Goal: Task Accomplishment & Management: Manage account settings

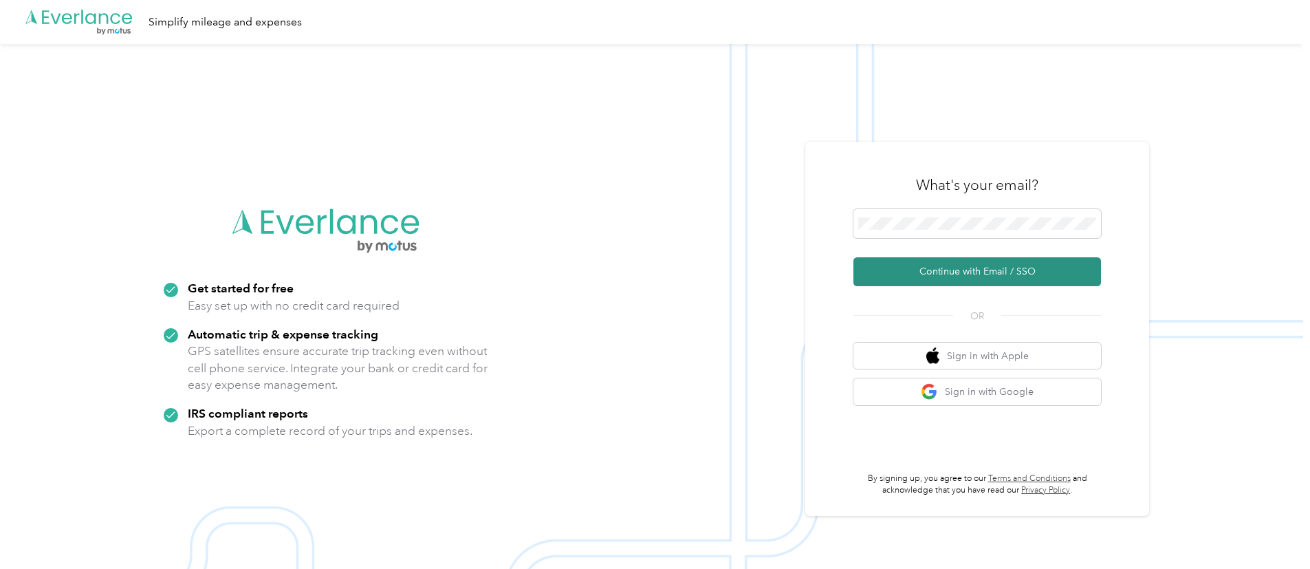
click at [939, 272] on button "Continue with Email / SSO" at bounding box center [977, 271] width 248 height 29
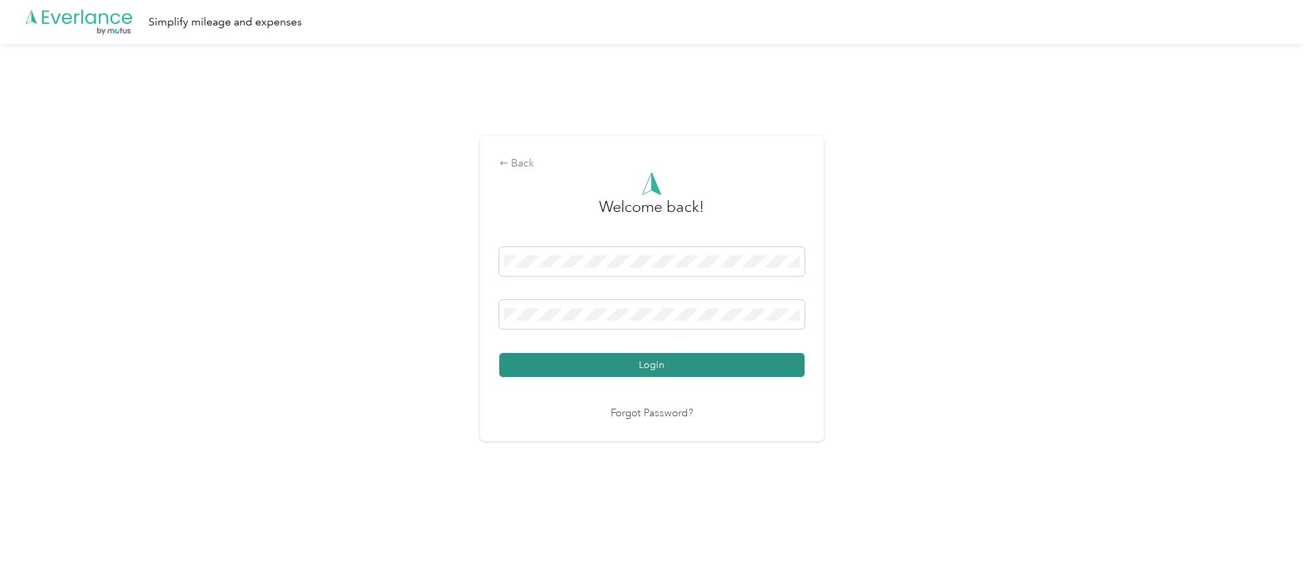
click at [651, 369] on button "Login" at bounding box center [651, 365] width 305 height 24
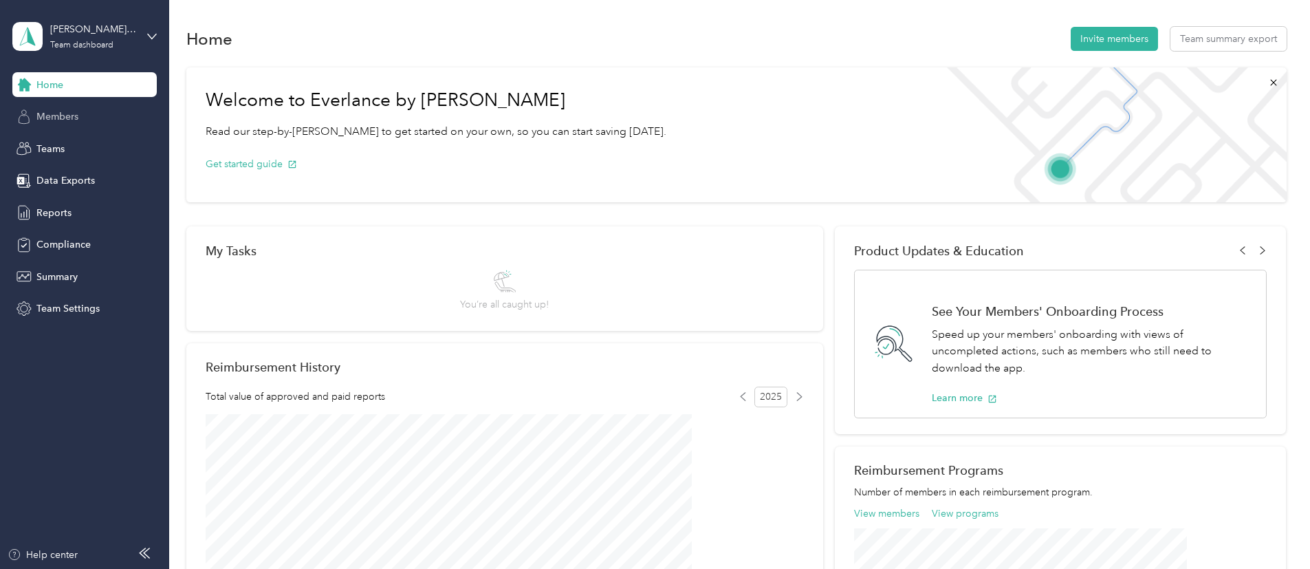
click at [67, 118] on span "Members" at bounding box center [57, 116] width 42 height 14
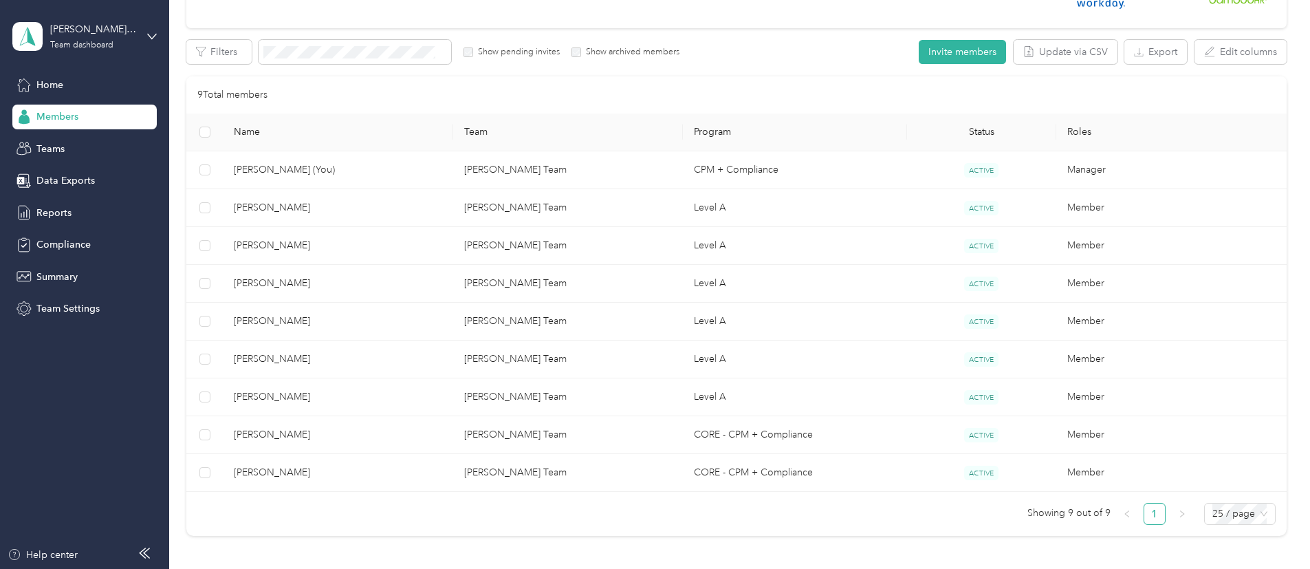
scroll to position [260, 0]
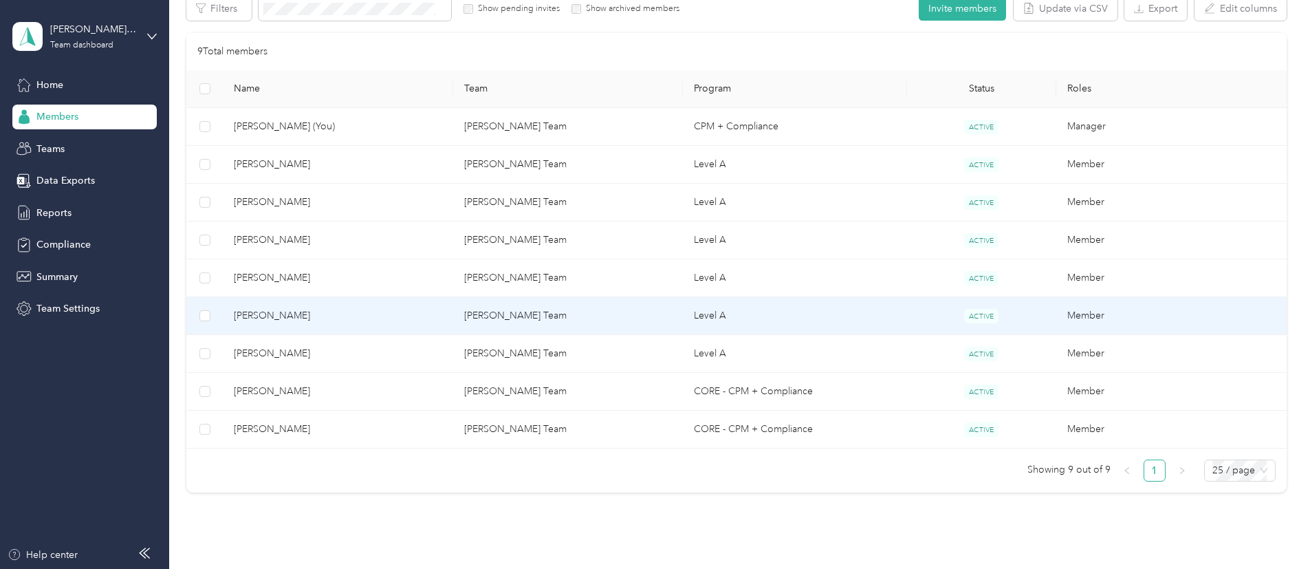
click at [507, 312] on td "[PERSON_NAME] Team" at bounding box center [568, 316] width 230 height 38
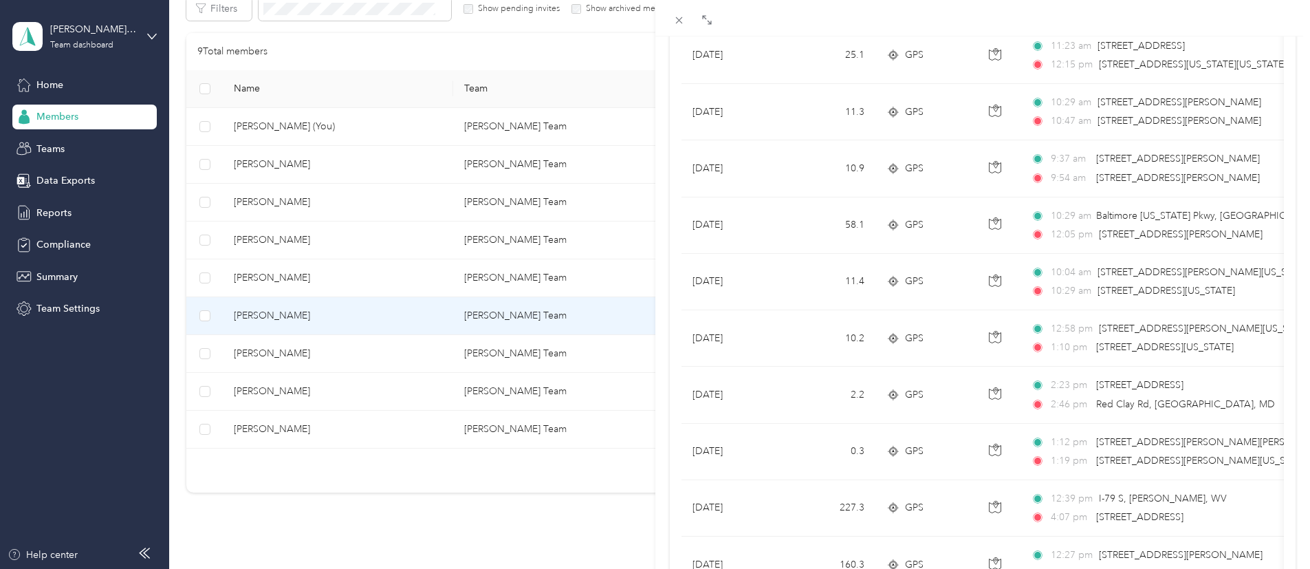
scroll to position [590, 0]
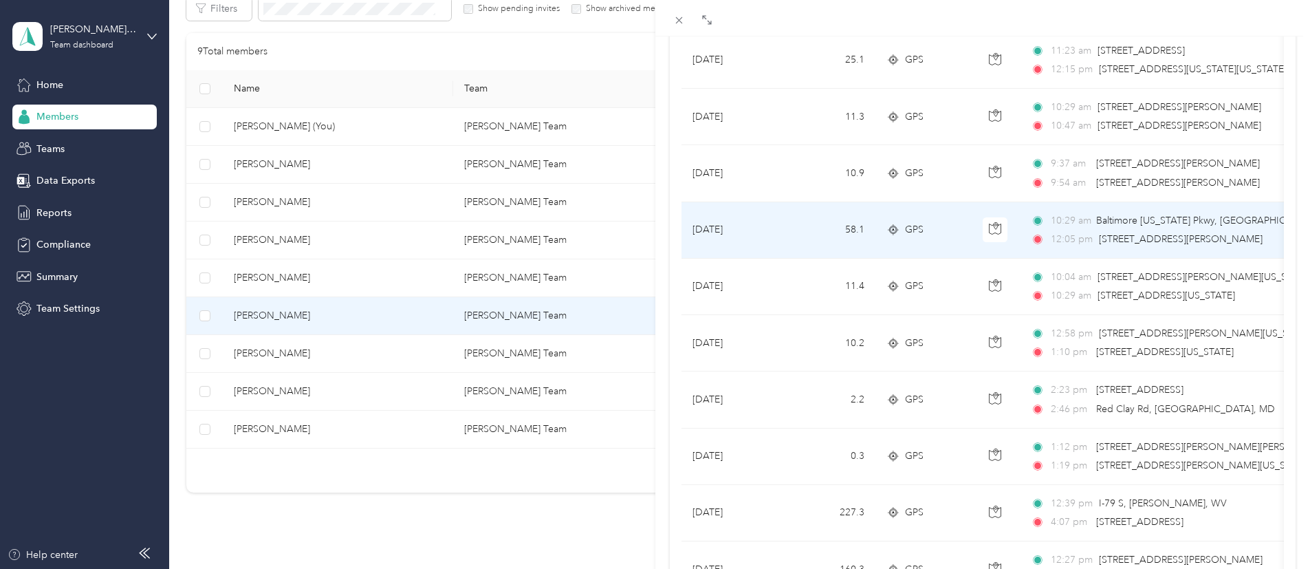
click at [905, 234] on span "GPS" at bounding box center [914, 229] width 19 height 15
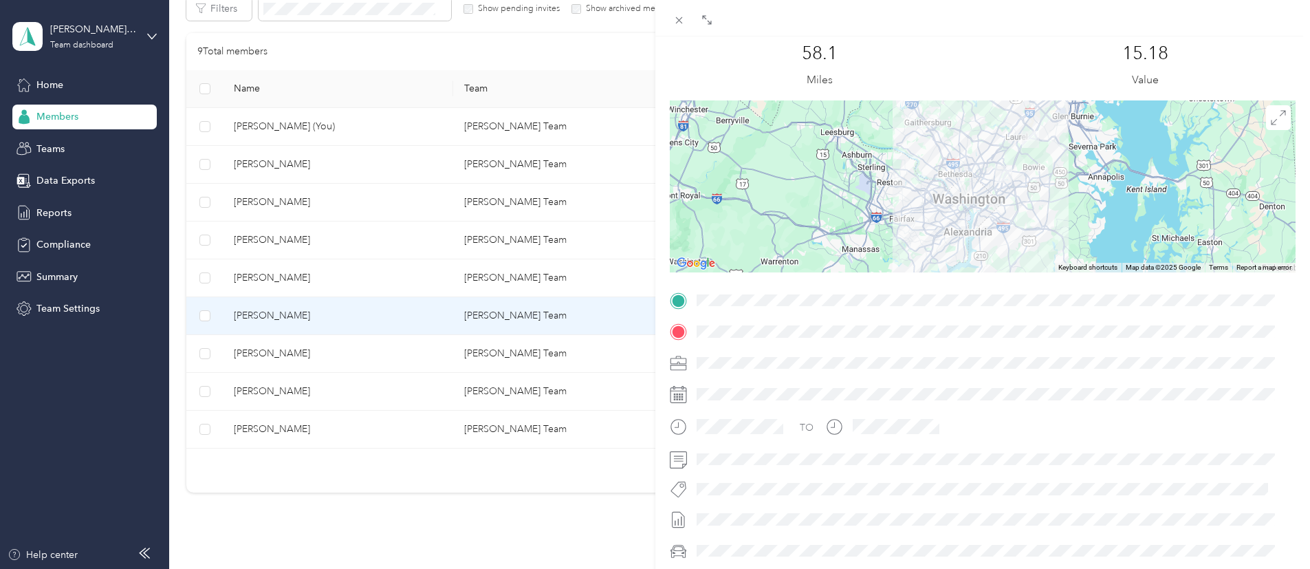
scroll to position [61, 0]
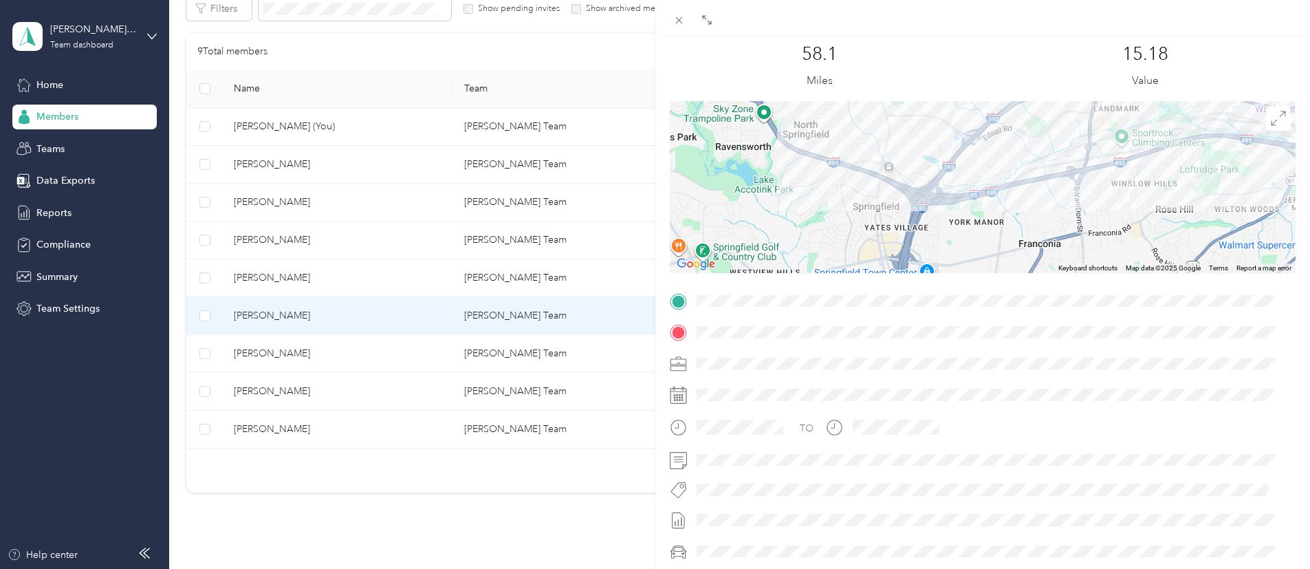
click at [870, 215] on div at bounding box center [983, 187] width 626 height 172
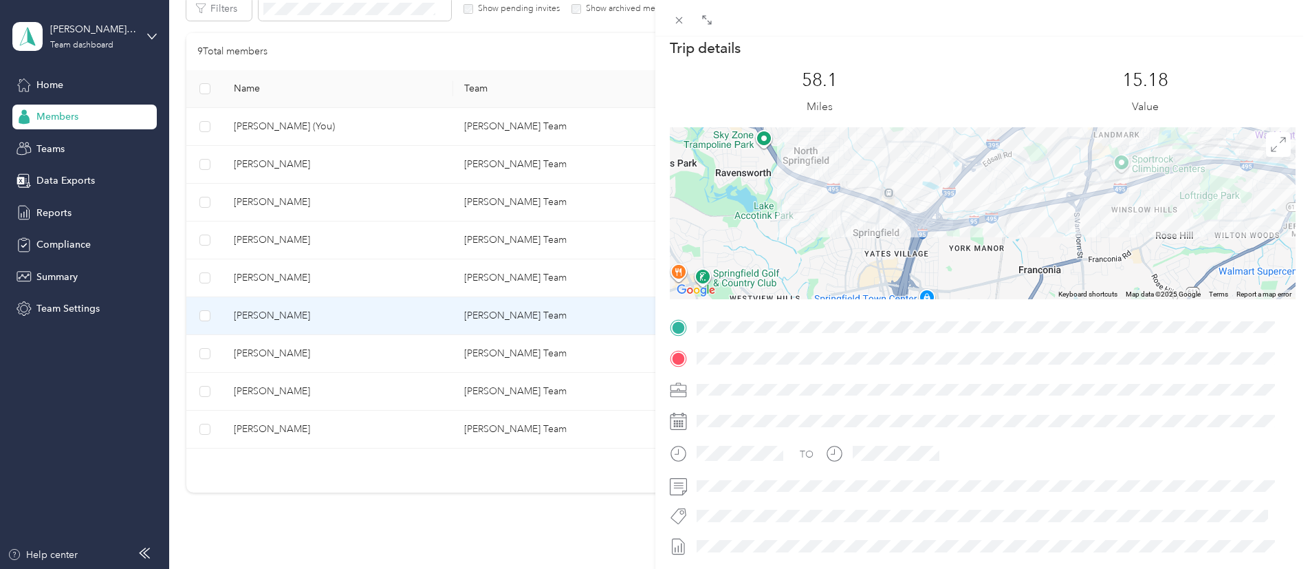
scroll to position [34, 0]
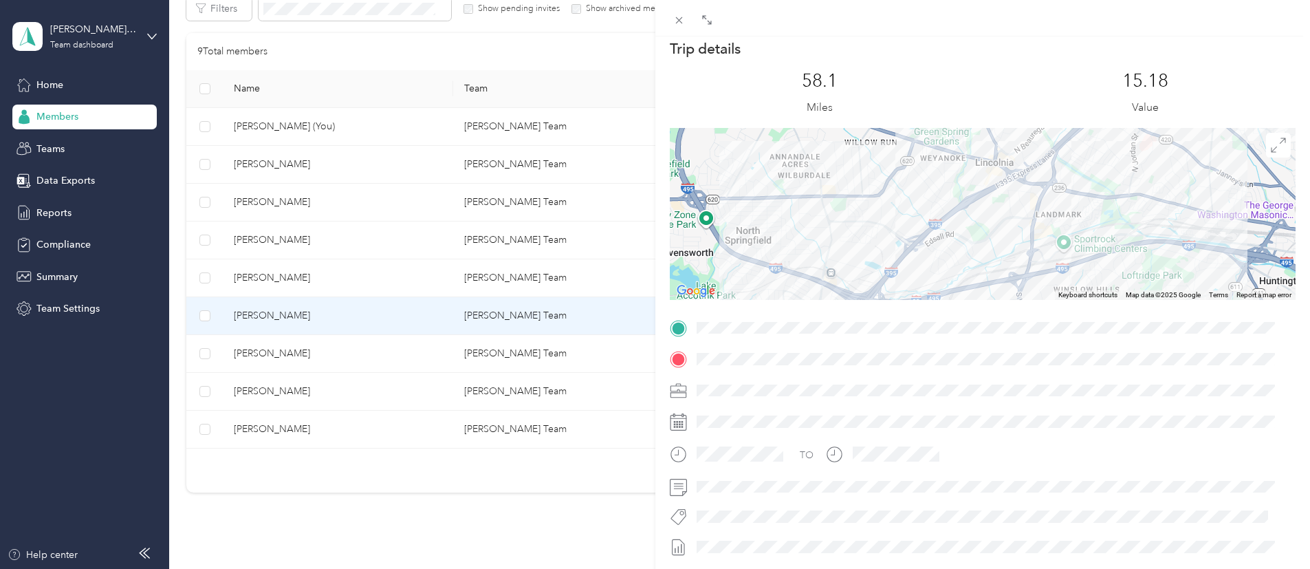
click at [956, 328] on div "Trip details This trip cannot be edited because it is either under review, appr…" at bounding box center [983, 345] width 626 height 613
click at [706, 568] on div "Drag to resize Click to close BACK [PERSON_NAME] Trips Trip details Trip detail…" at bounding box center [651, 569] width 1303 height 0
click at [703, 20] on icon at bounding box center [706, 19] width 11 height 11
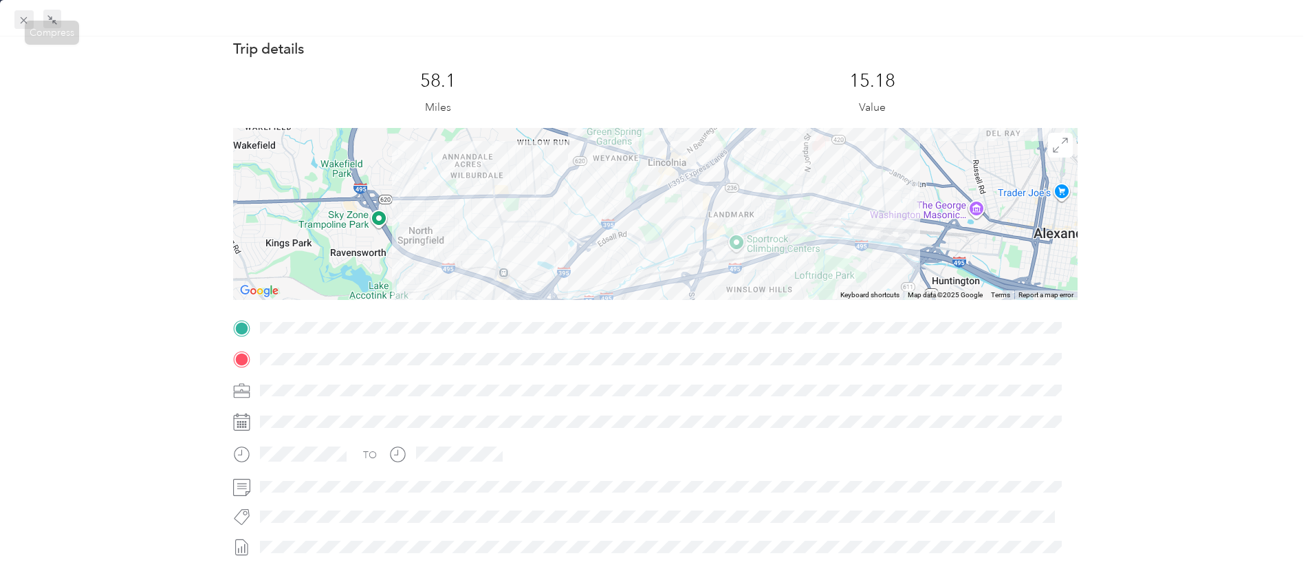
click at [23, 21] on icon at bounding box center [24, 20] width 7 height 7
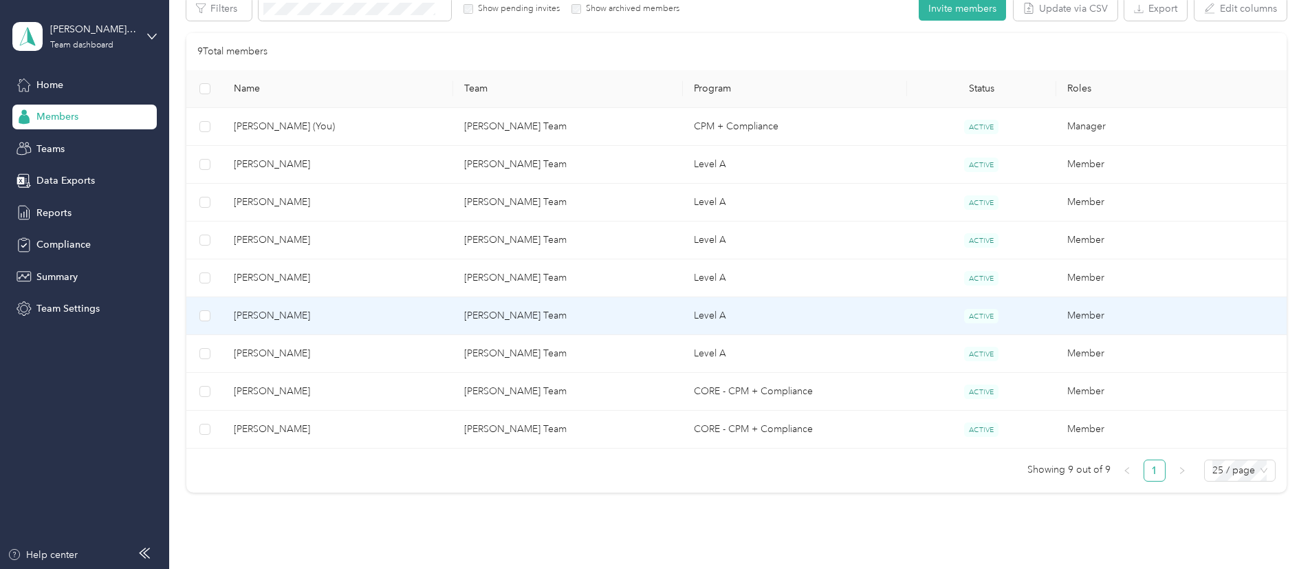
click at [353, 308] on span "[PERSON_NAME]" at bounding box center [338, 315] width 208 height 15
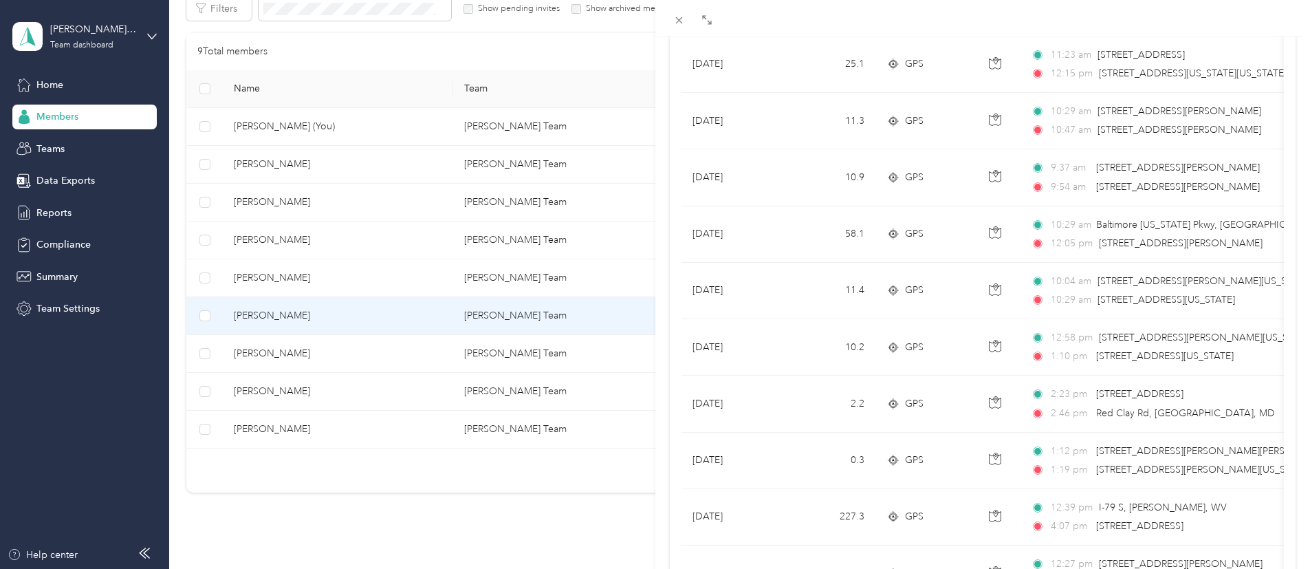
scroll to position [604, 0]
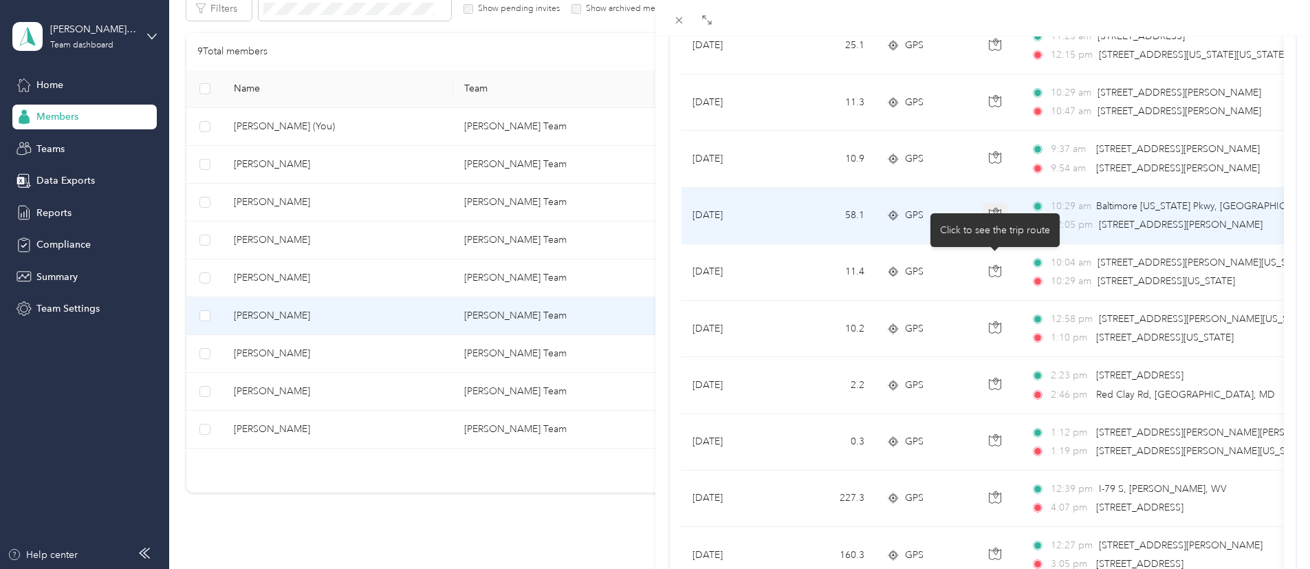
click at [993, 568] on div "Drag to resize Click to close [PERSON_NAME] Archive Trips Expenses Reports Memb…" at bounding box center [651, 569] width 1303 height 0
click at [909, 220] on span "GPS" at bounding box center [914, 215] width 19 height 15
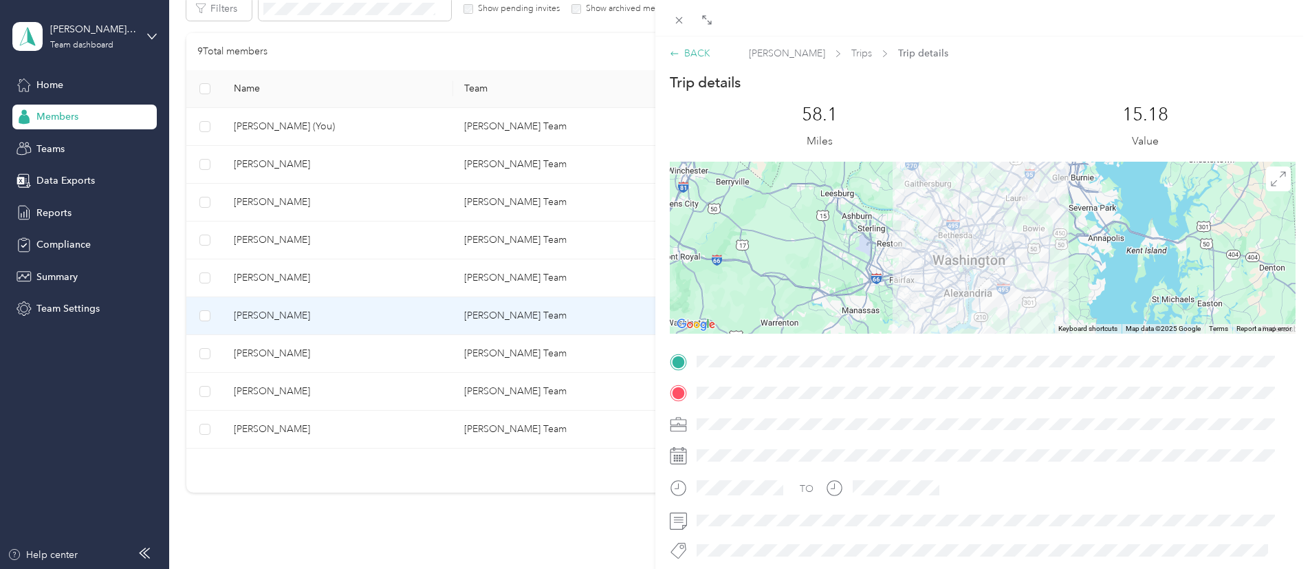
click at [697, 52] on div "BACK" at bounding box center [690, 53] width 41 height 14
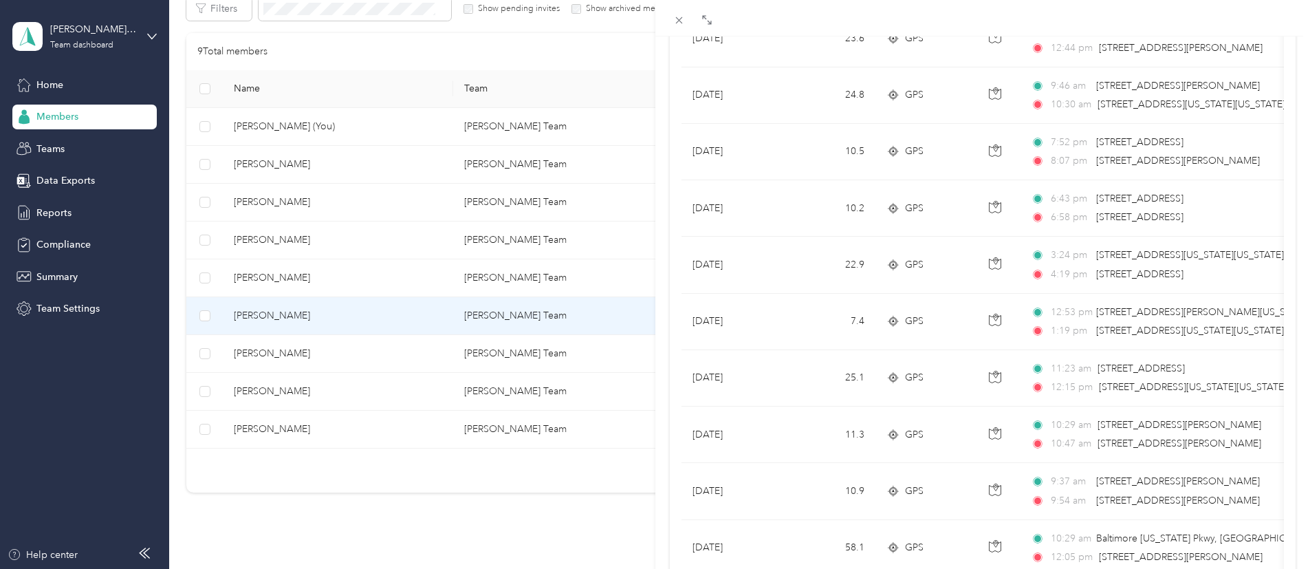
scroll to position [219, 0]
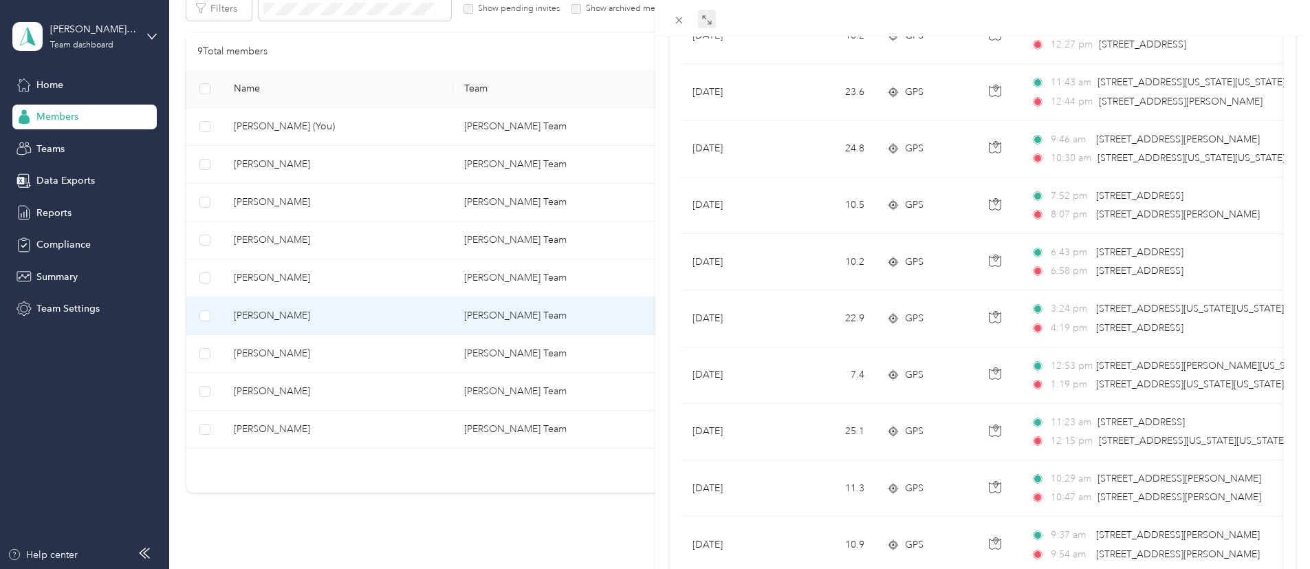
click at [710, 26] on span at bounding box center [707, 19] width 18 height 19
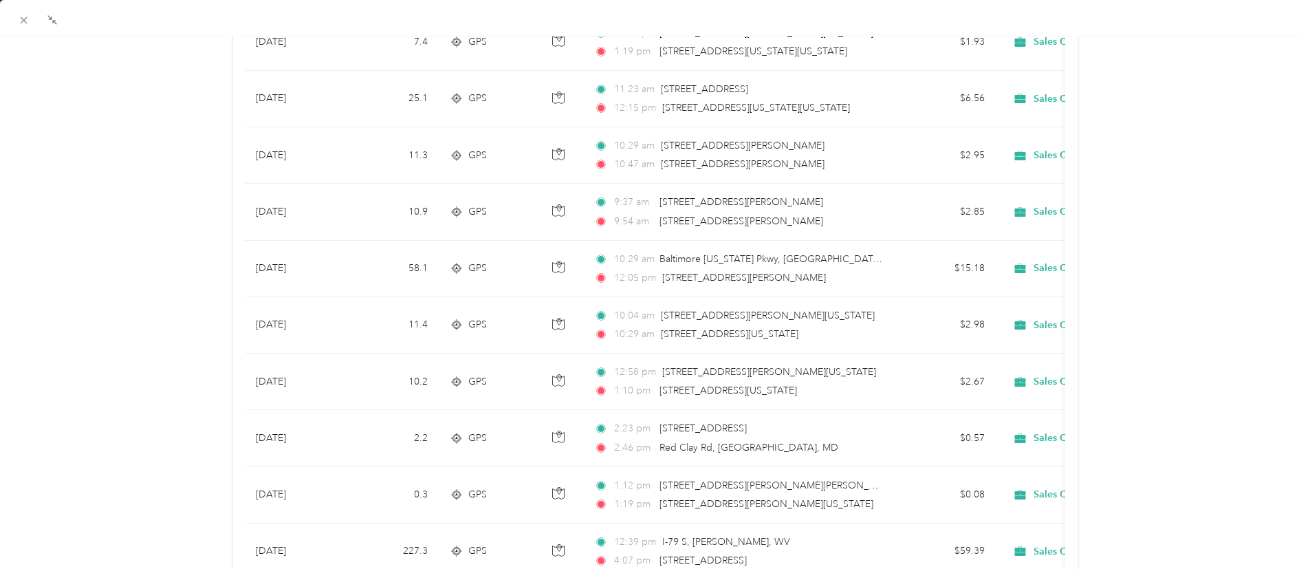
scroll to position [556, 0]
